Goal: Use online tool/utility: Utilize a website feature to perform a specific function

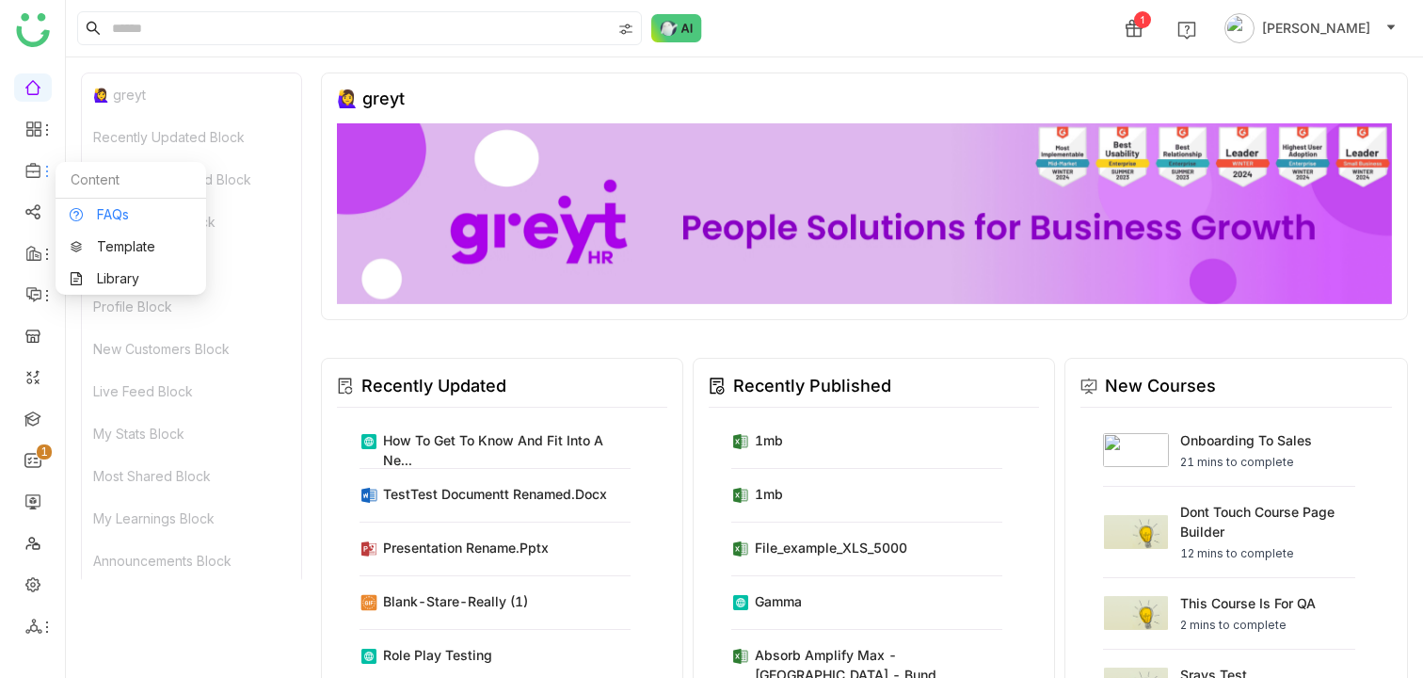
click at [116, 218] on link "FAQs" at bounding box center [131, 214] width 122 height 13
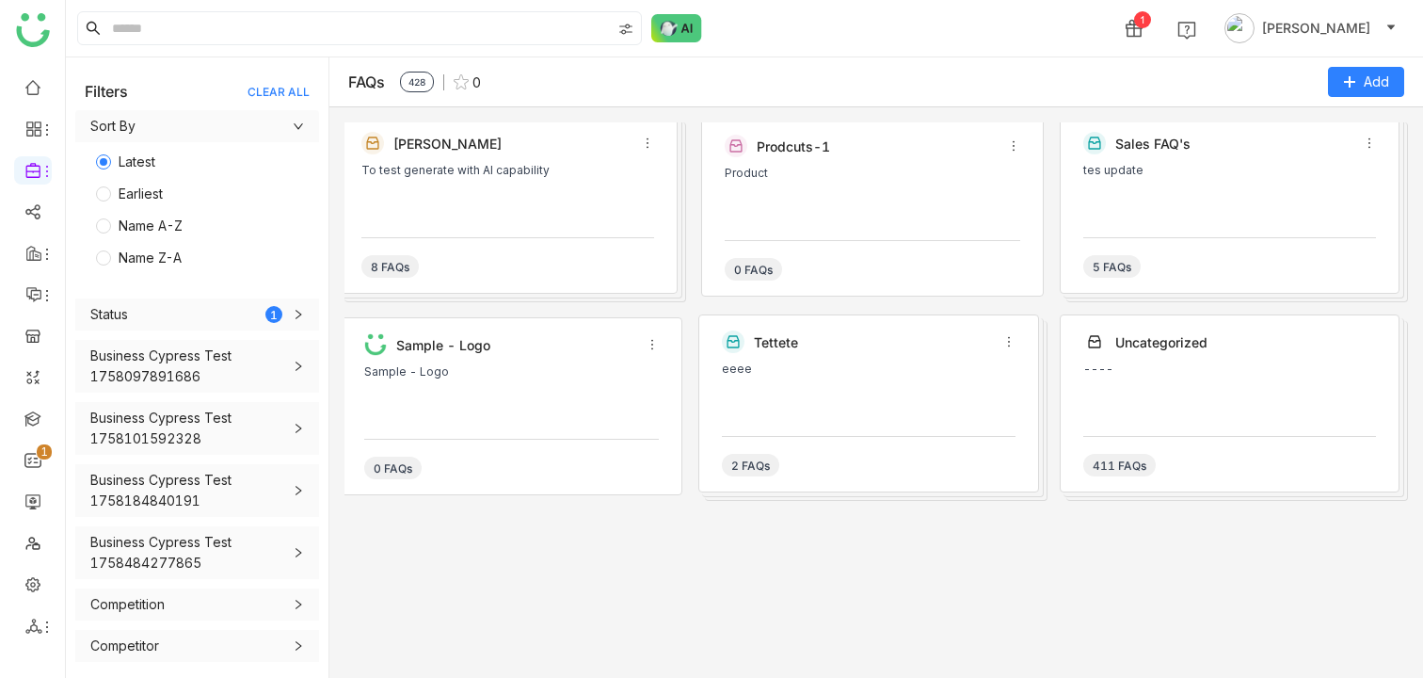
click at [557, 187] on div "To test generate with AI capability" at bounding box center [507, 192] width 293 height 56
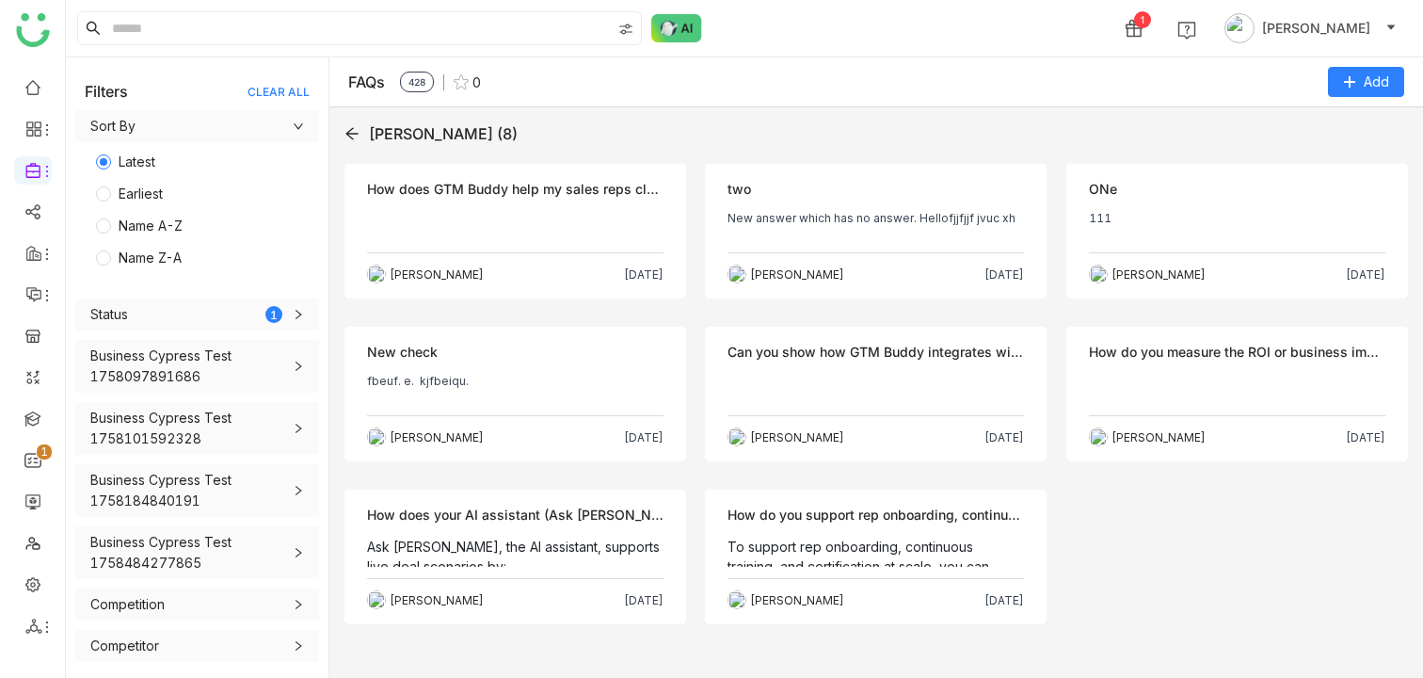
click at [465, 211] on p at bounding box center [515, 226] width 297 height 30
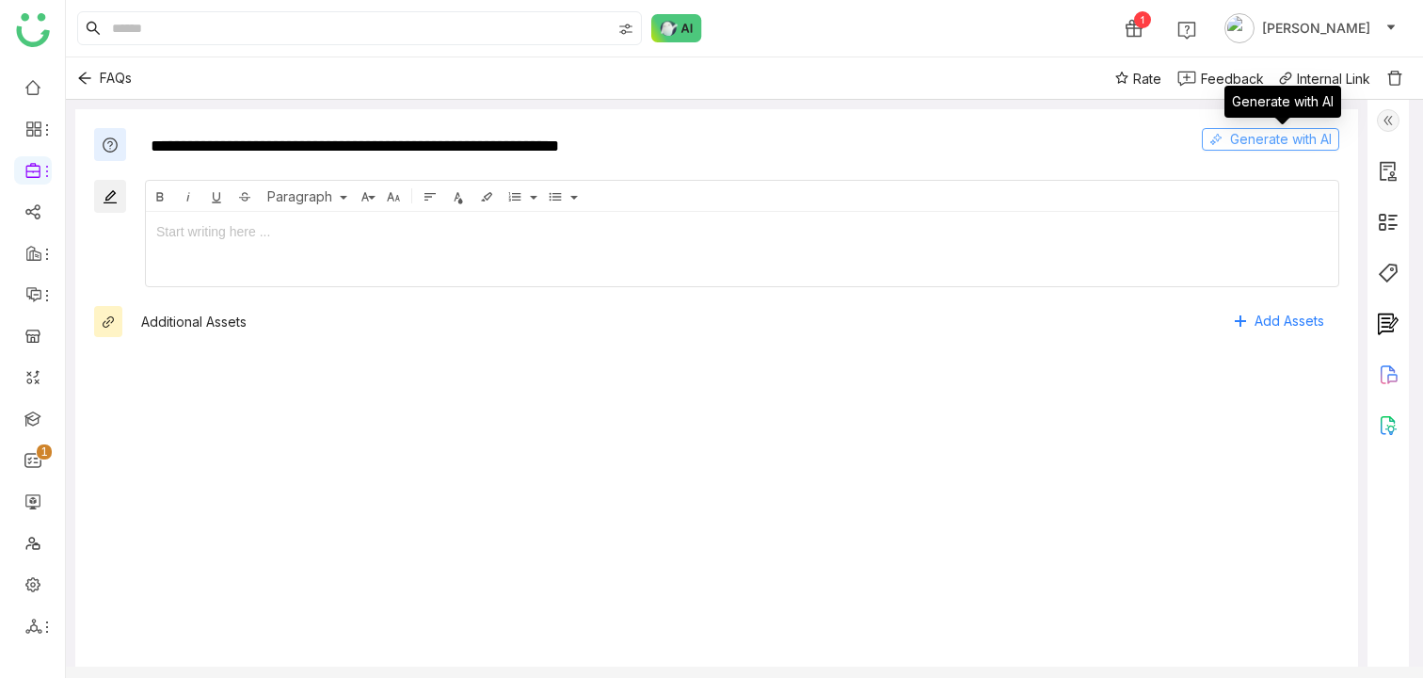
click at [1309, 139] on span "Generate with AI" at bounding box center [1281, 139] width 102 height 21
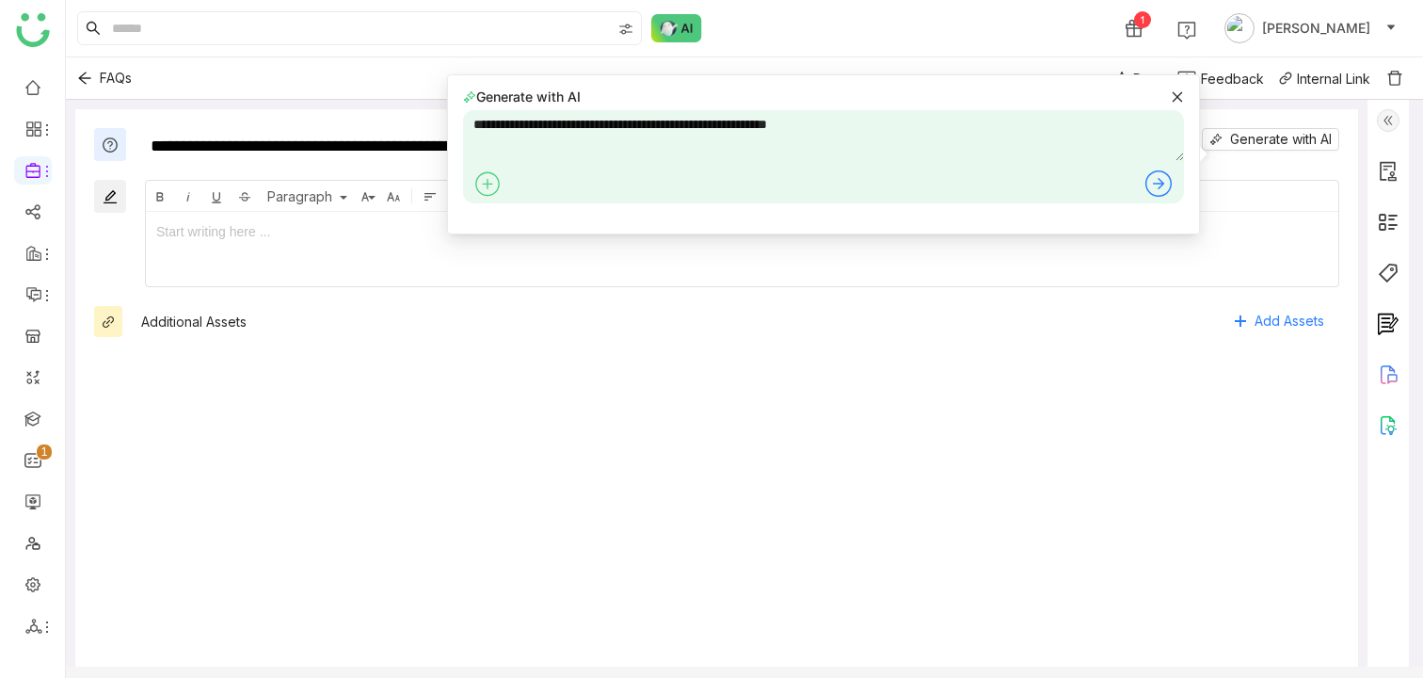
click at [387, 362] on div "**********" at bounding box center [716, 398] width 1283 height 579
click at [1181, 94] on icon at bounding box center [1177, 96] width 13 height 13
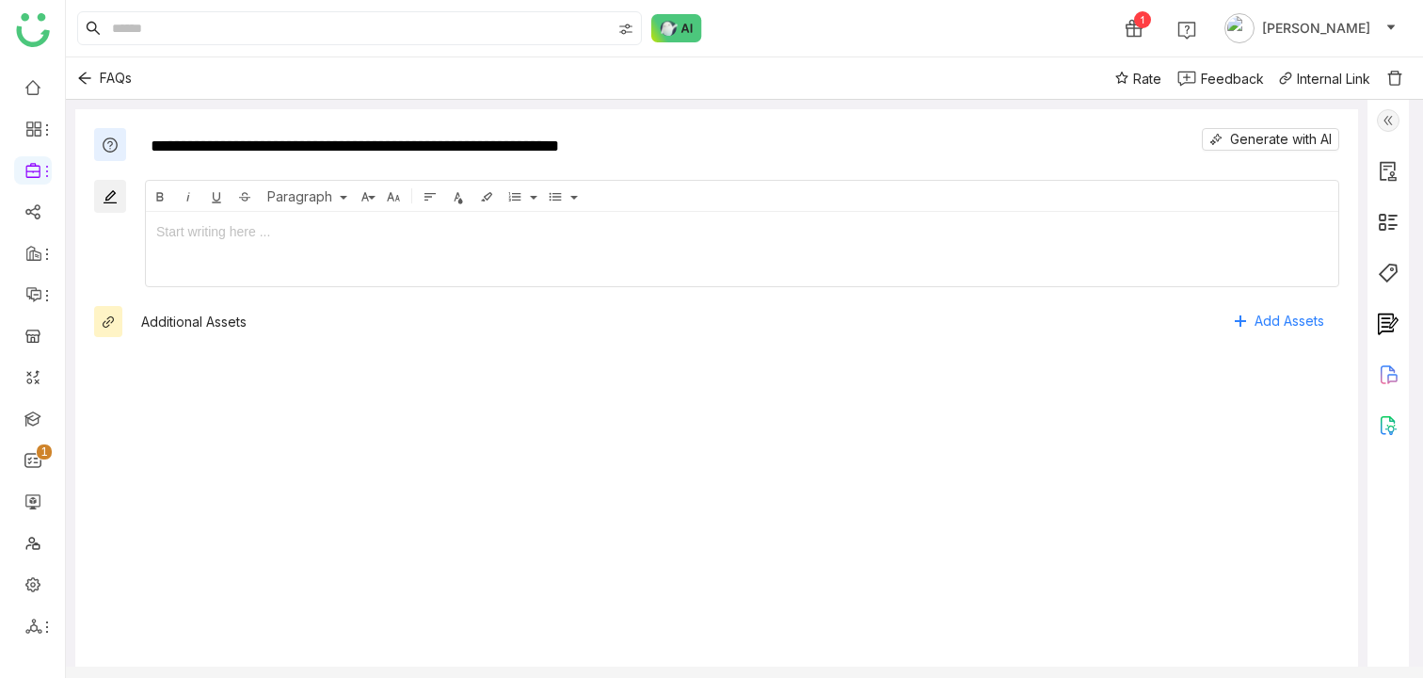
click at [1397, 124] on img at bounding box center [1388, 120] width 23 height 23
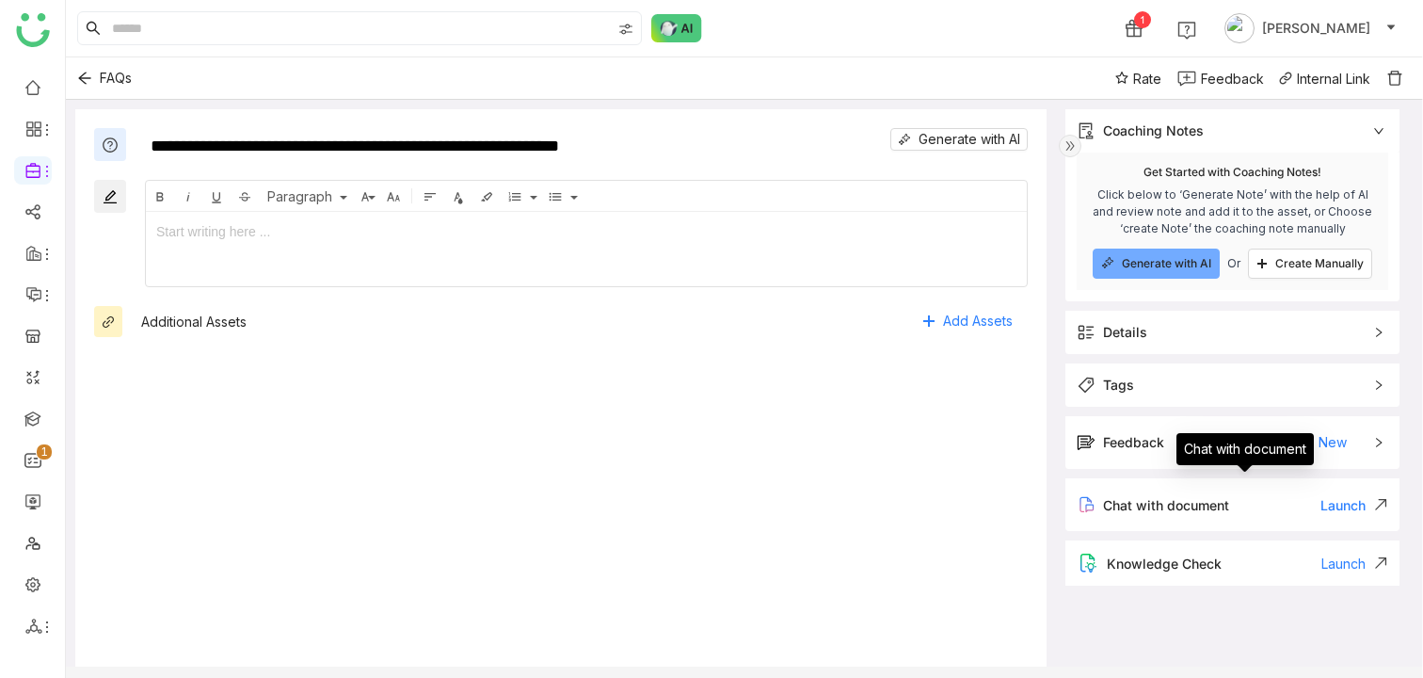
click at [1358, 509] on div "Launch" at bounding box center [1355, 505] width 68 height 16
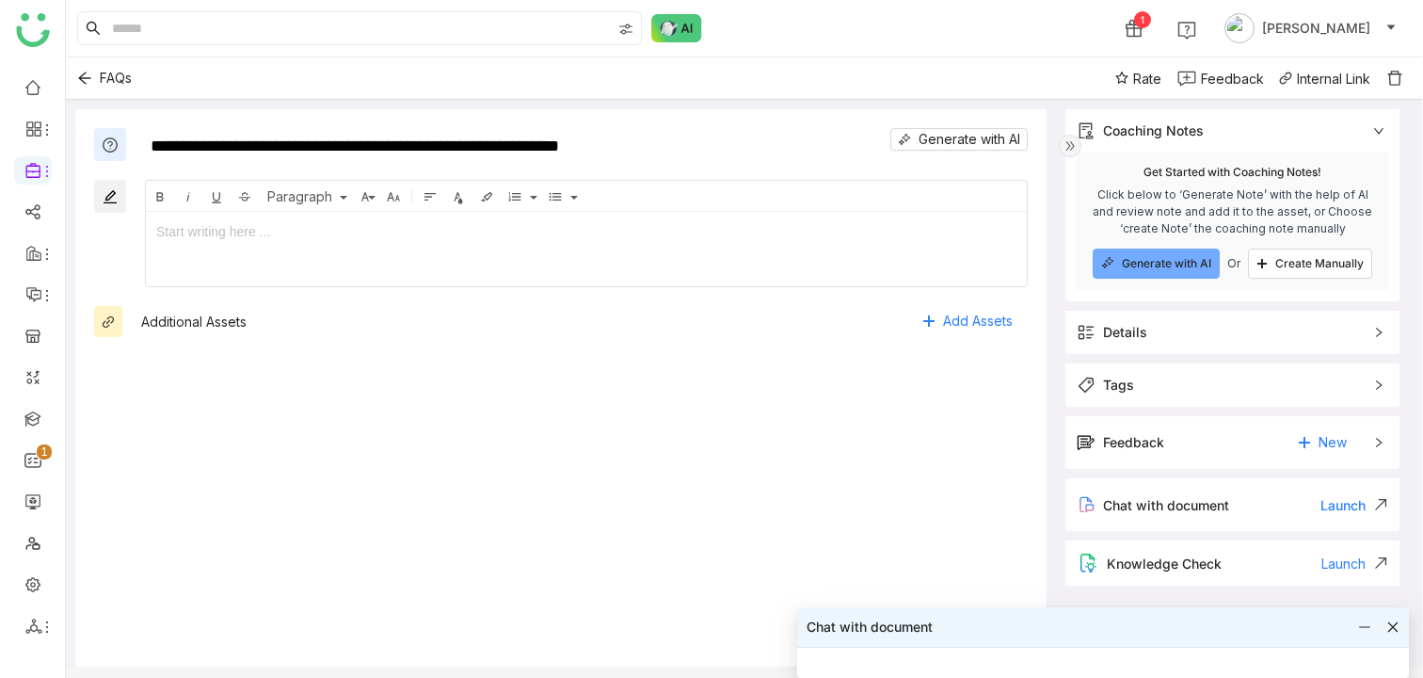
click at [1395, 627] on icon at bounding box center [1393, 626] width 13 height 13
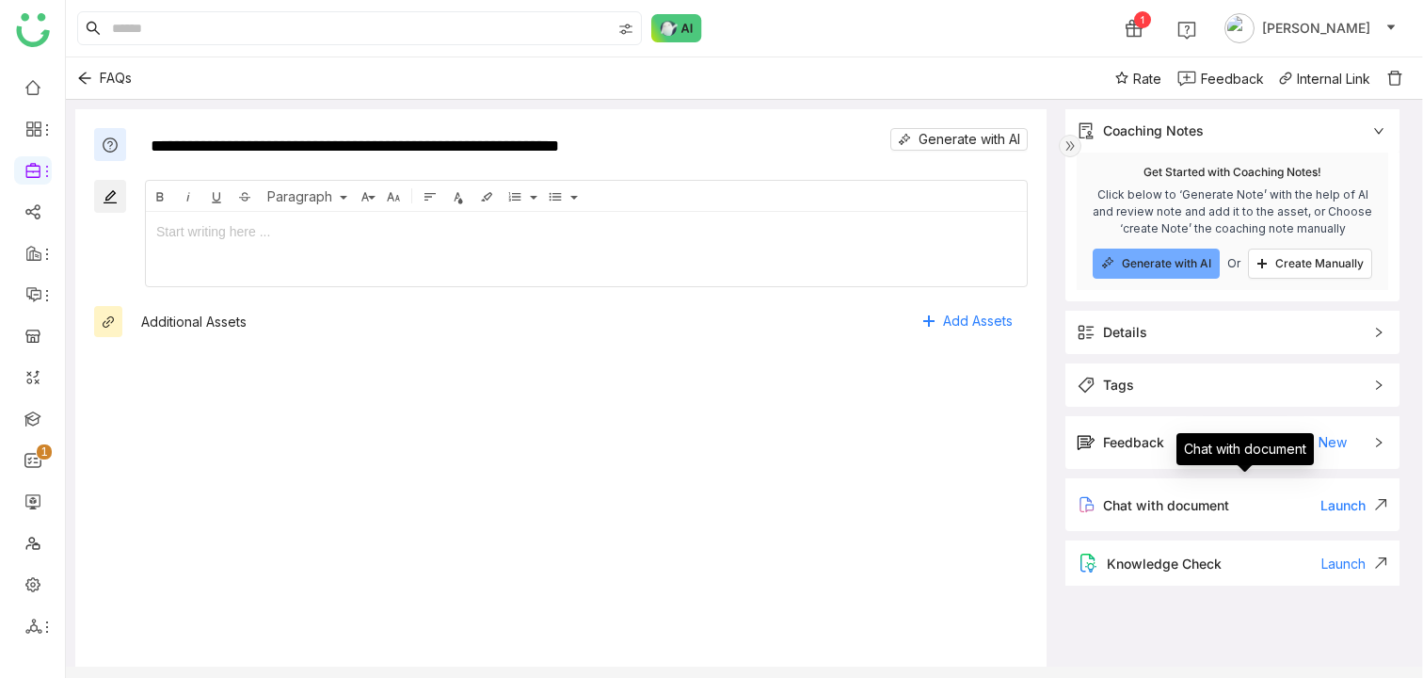
click at [1373, 511] on div "Launch" at bounding box center [1355, 505] width 68 height 16
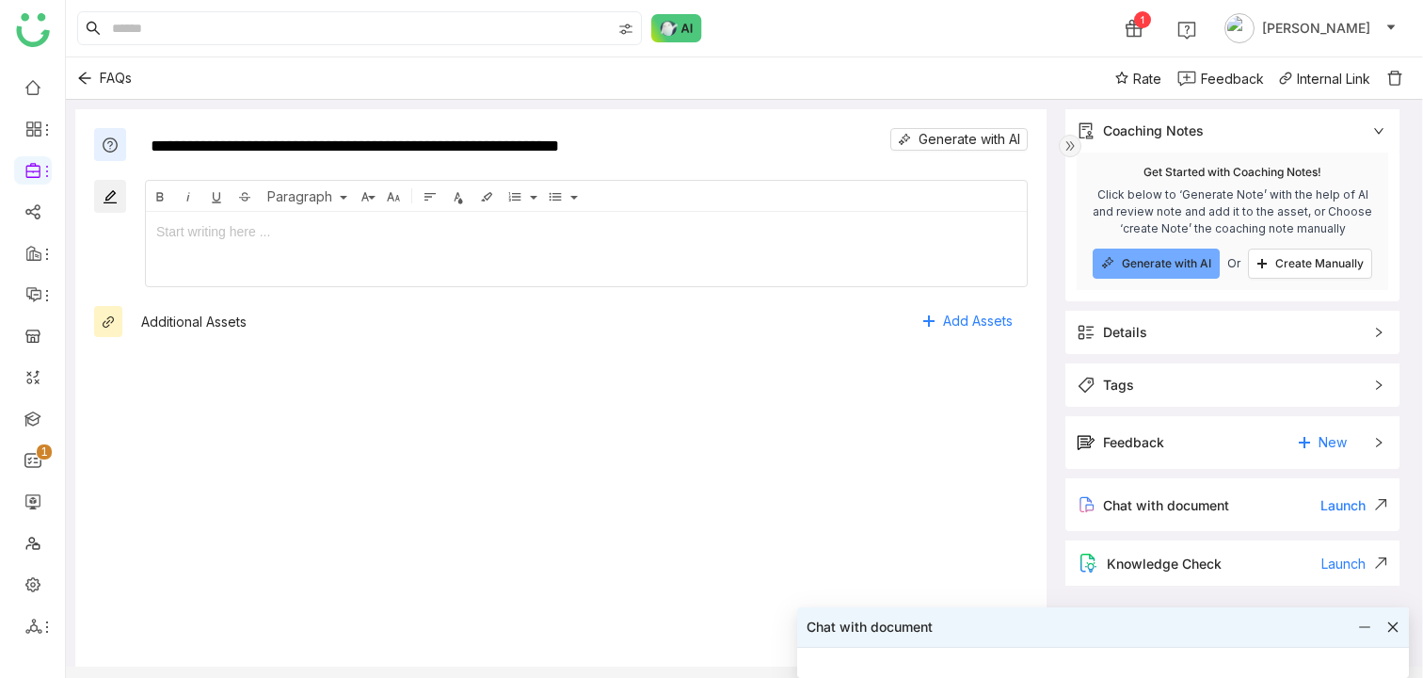
click at [1395, 620] on icon at bounding box center [1393, 626] width 13 height 13
